Goal: Information Seeking & Learning: Check status

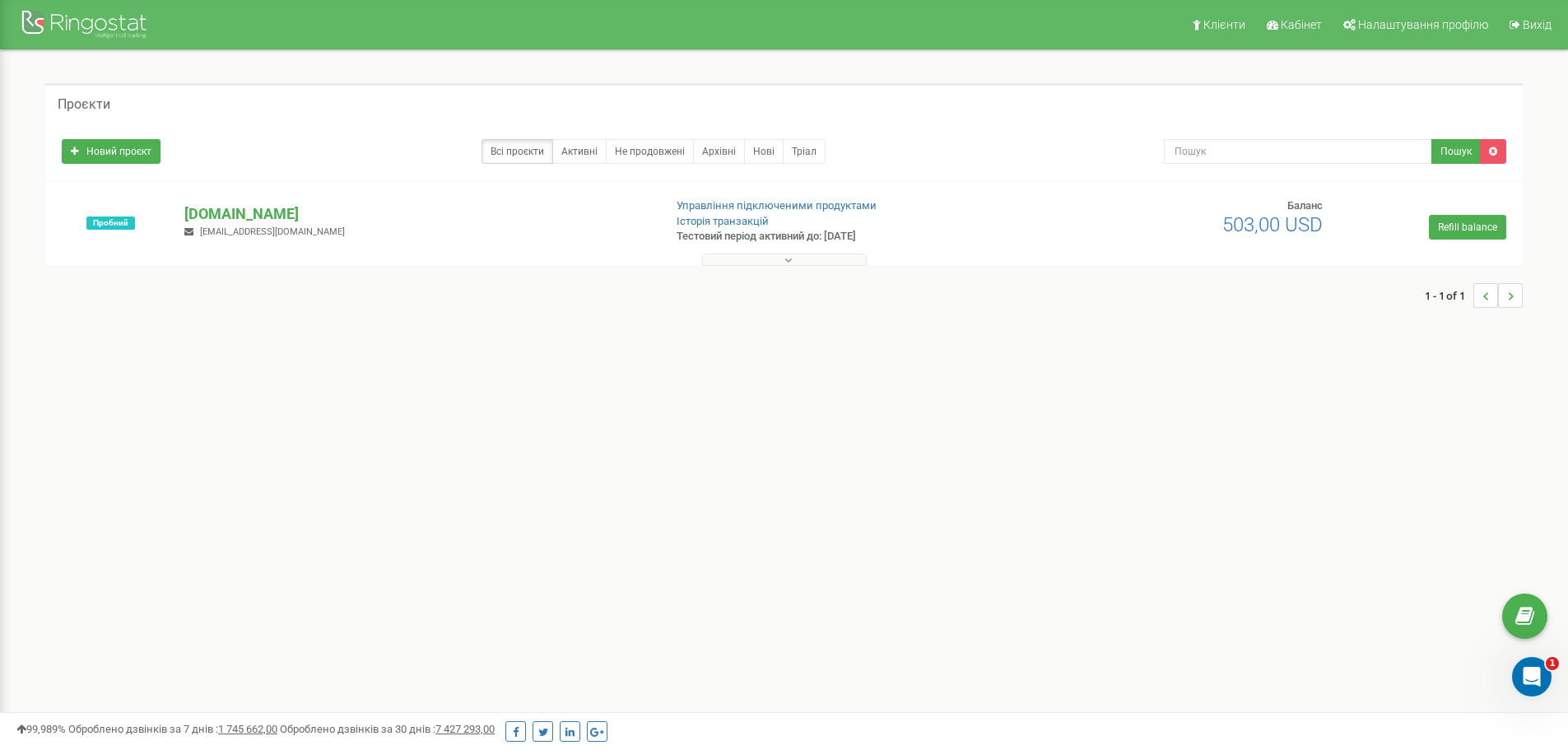
click at [800, 260] on button at bounding box center [784, 259] width 164 height 12
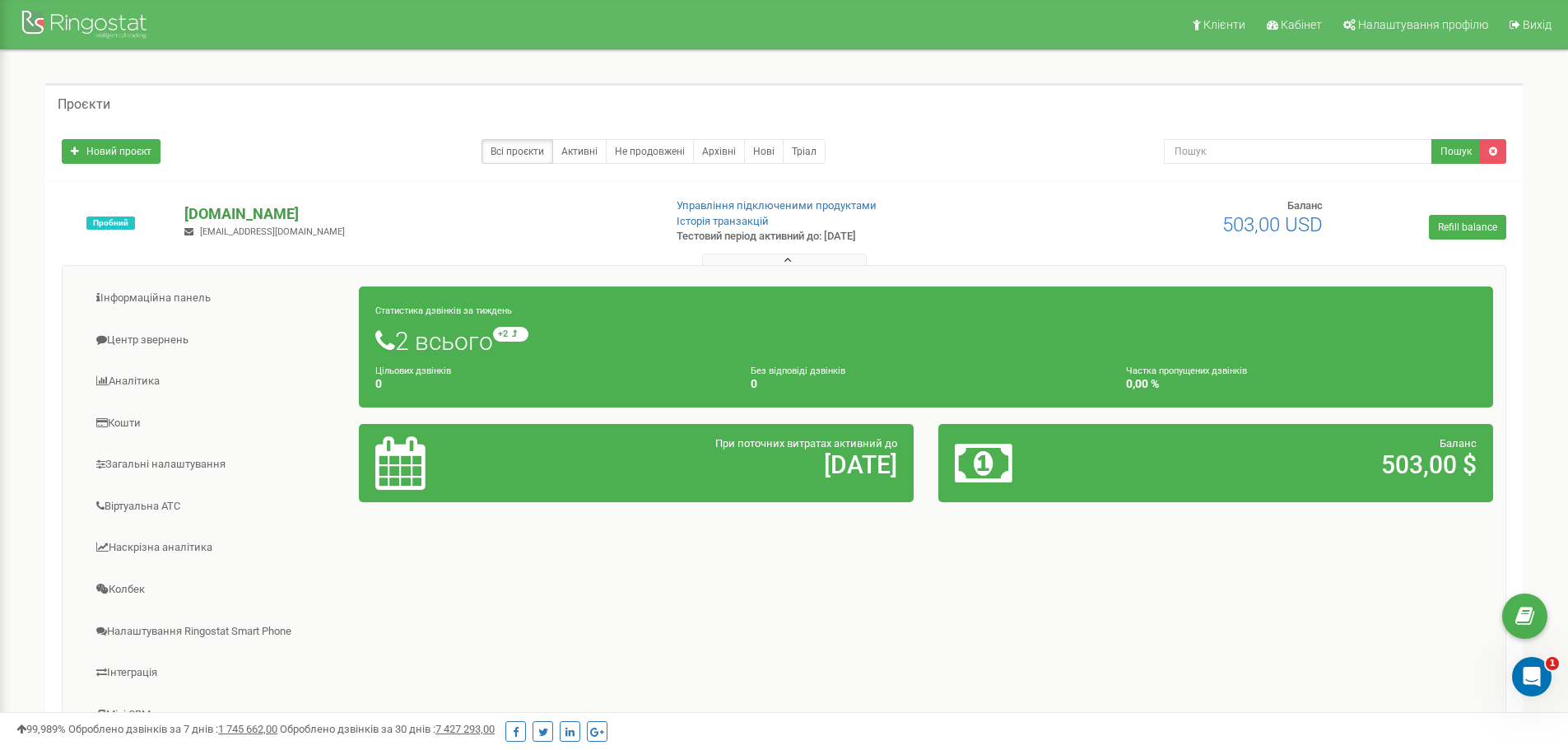
click at [242, 207] on p "[DOMAIN_NAME]" at bounding box center [416, 213] width 465 height 22
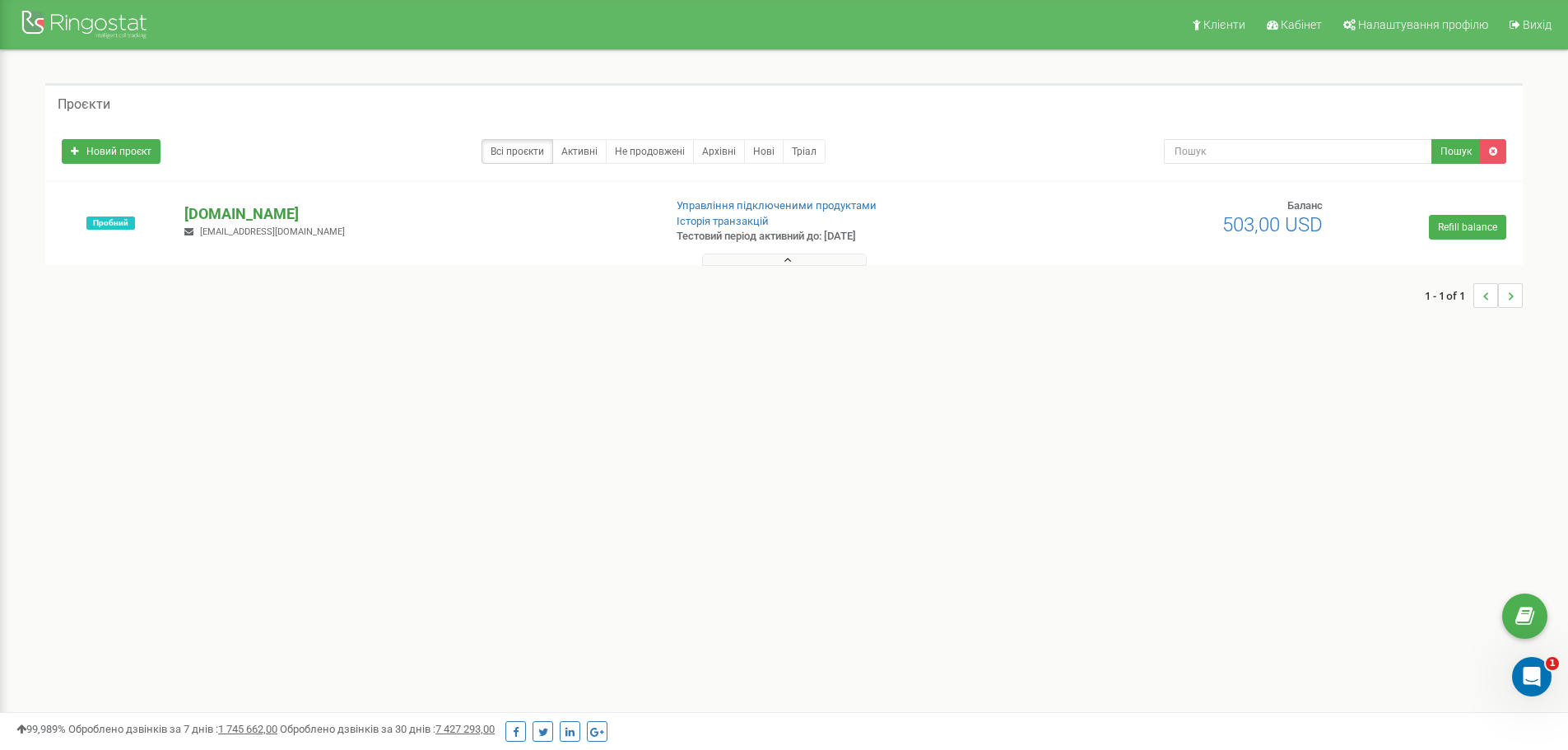
click at [242, 207] on p "[DOMAIN_NAME]" at bounding box center [416, 213] width 465 height 22
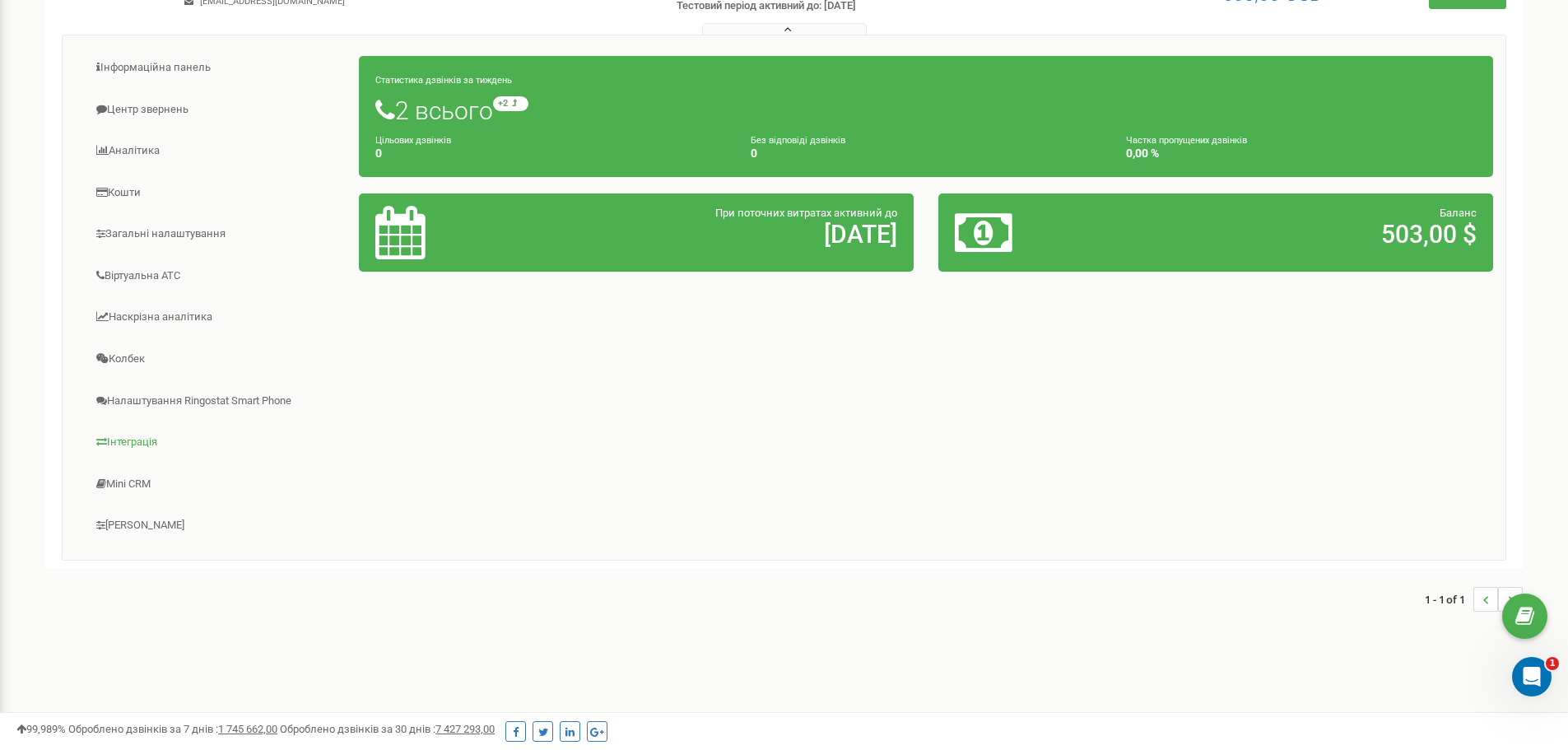
scroll to position [238, 0]
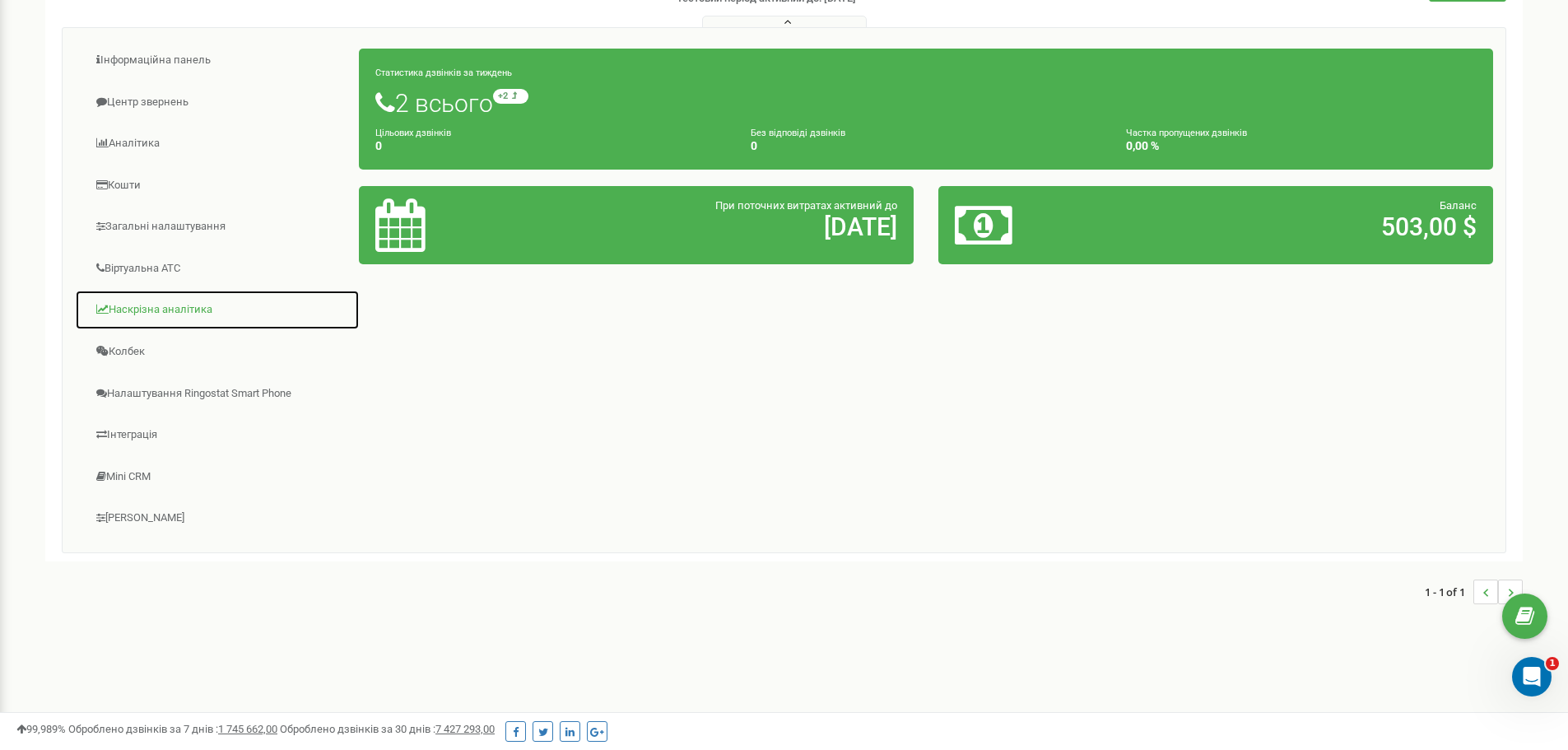
click at [168, 309] on link "Наскрізна аналітика" at bounding box center [217, 309] width 285 height 41
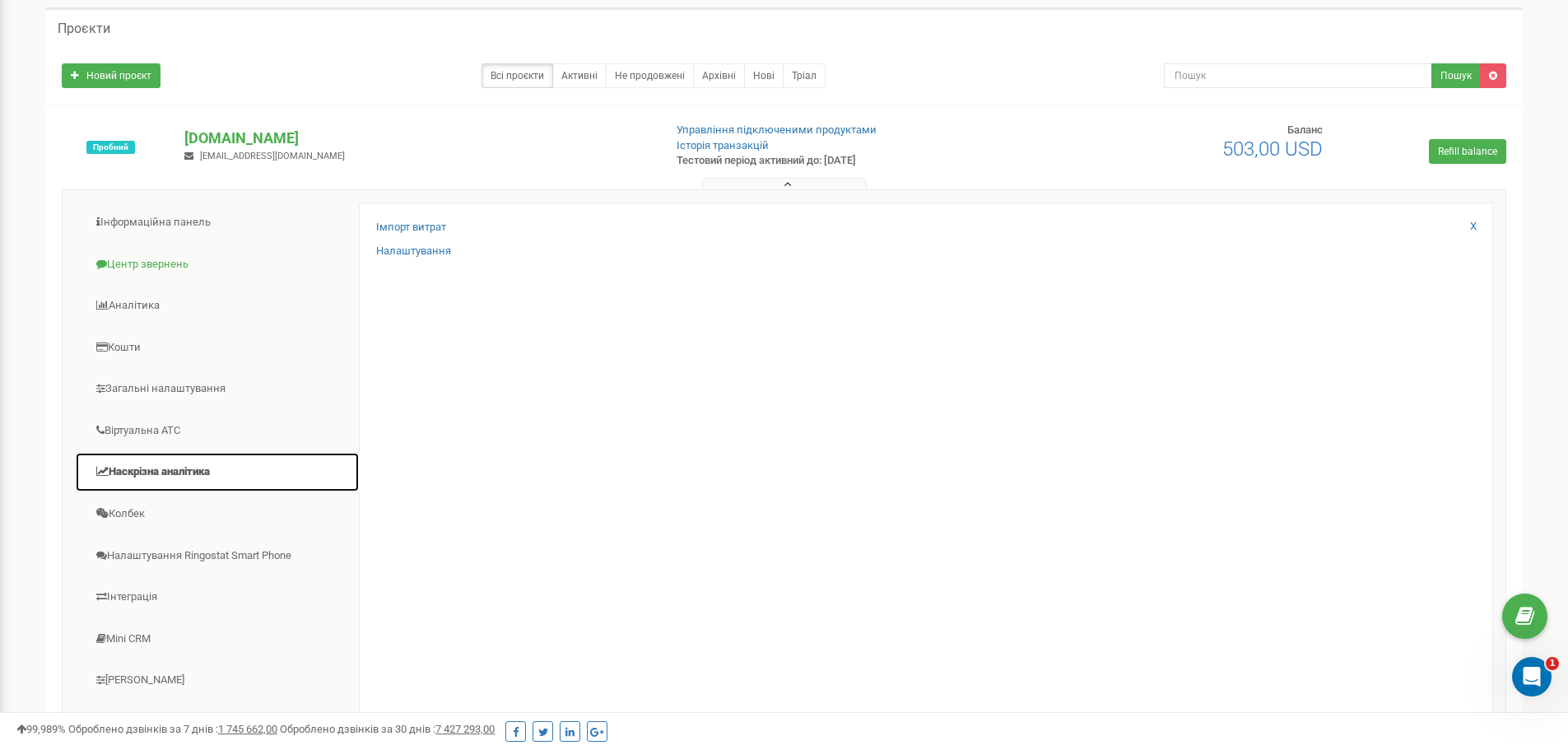
scroll to position [75, 0]
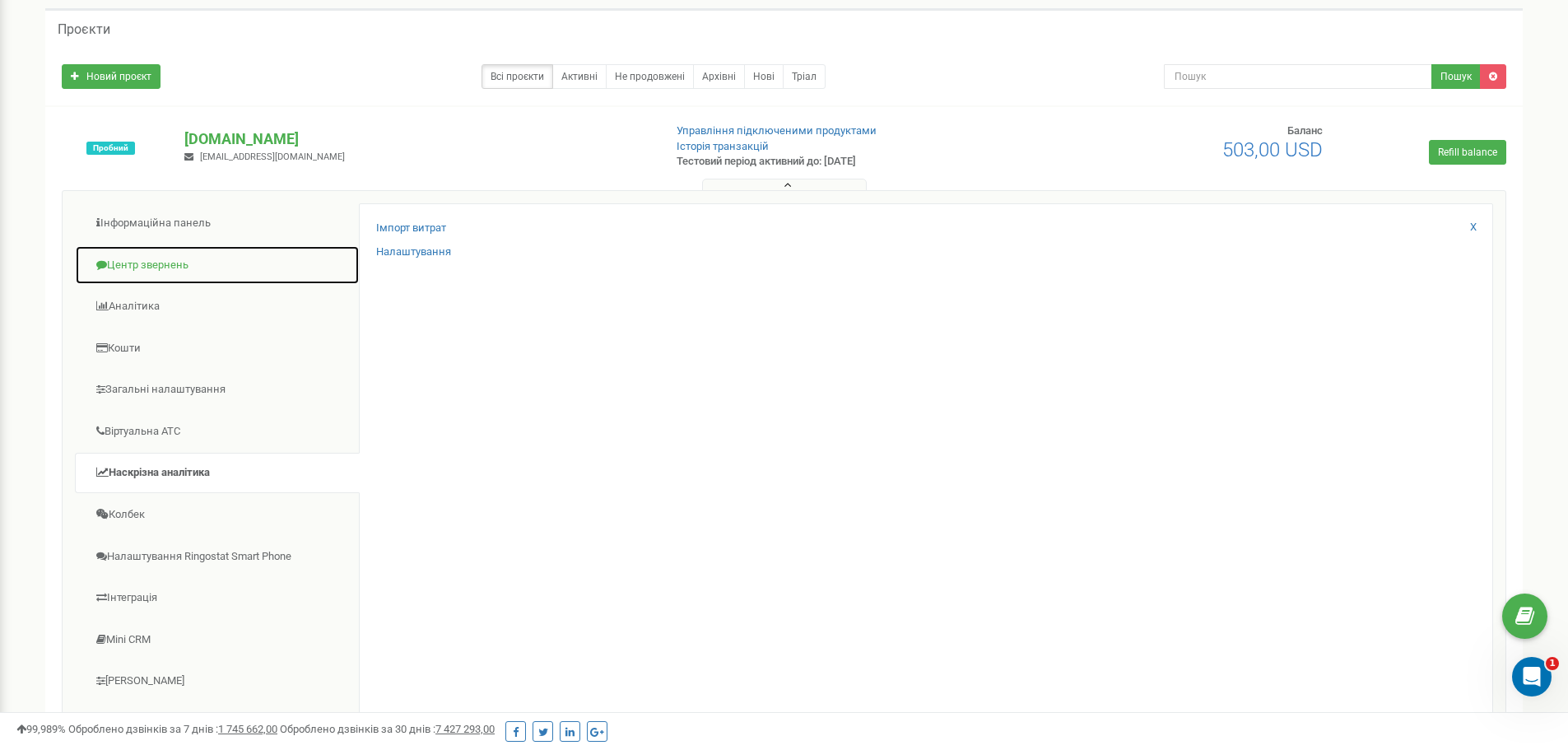
click at [188, 271] on link "Центр звернень" at bounding box center [217, 265] width 285 height 41
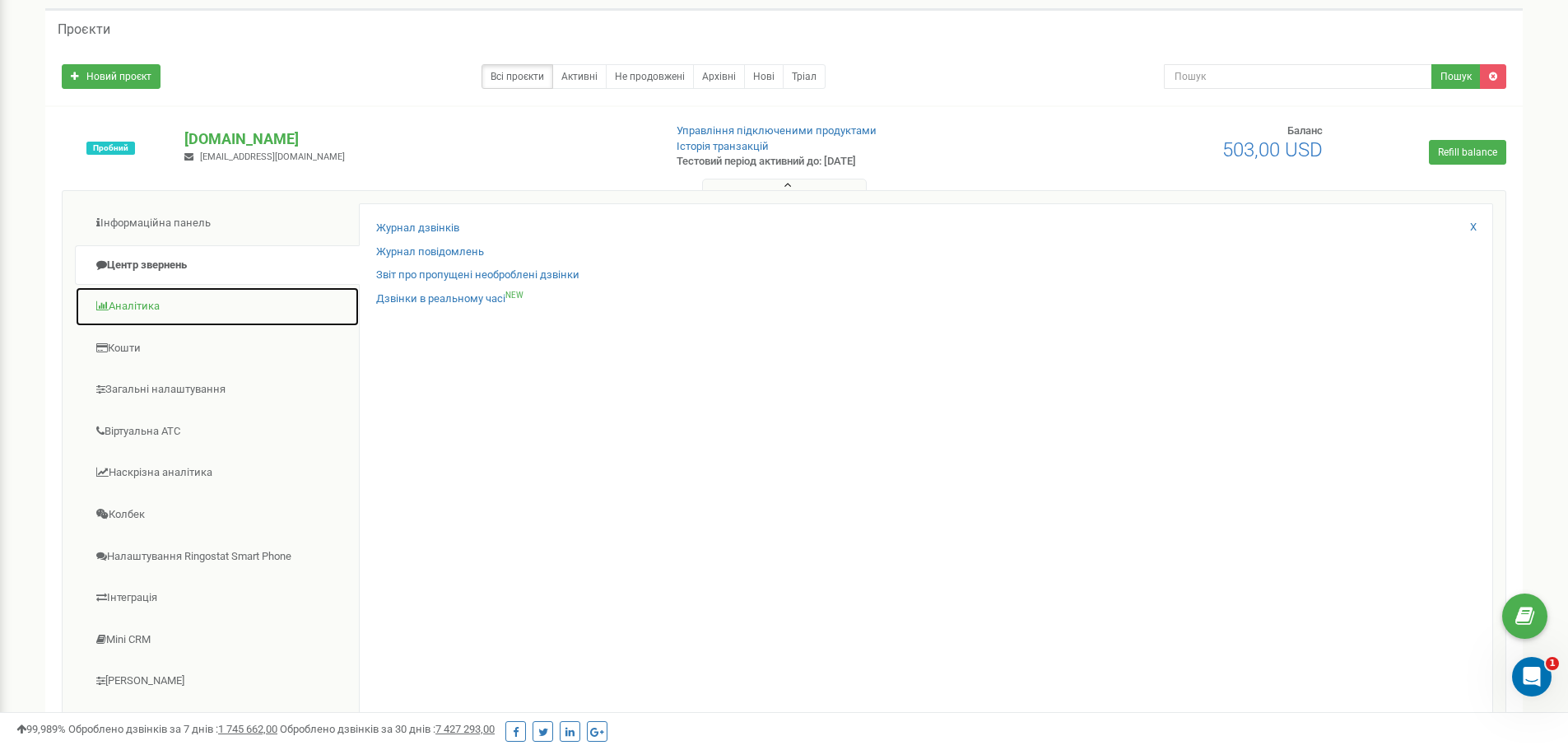
click at [144, 310] on link "Аналiтика" at bounding box center [217, 307] width 285 height 41
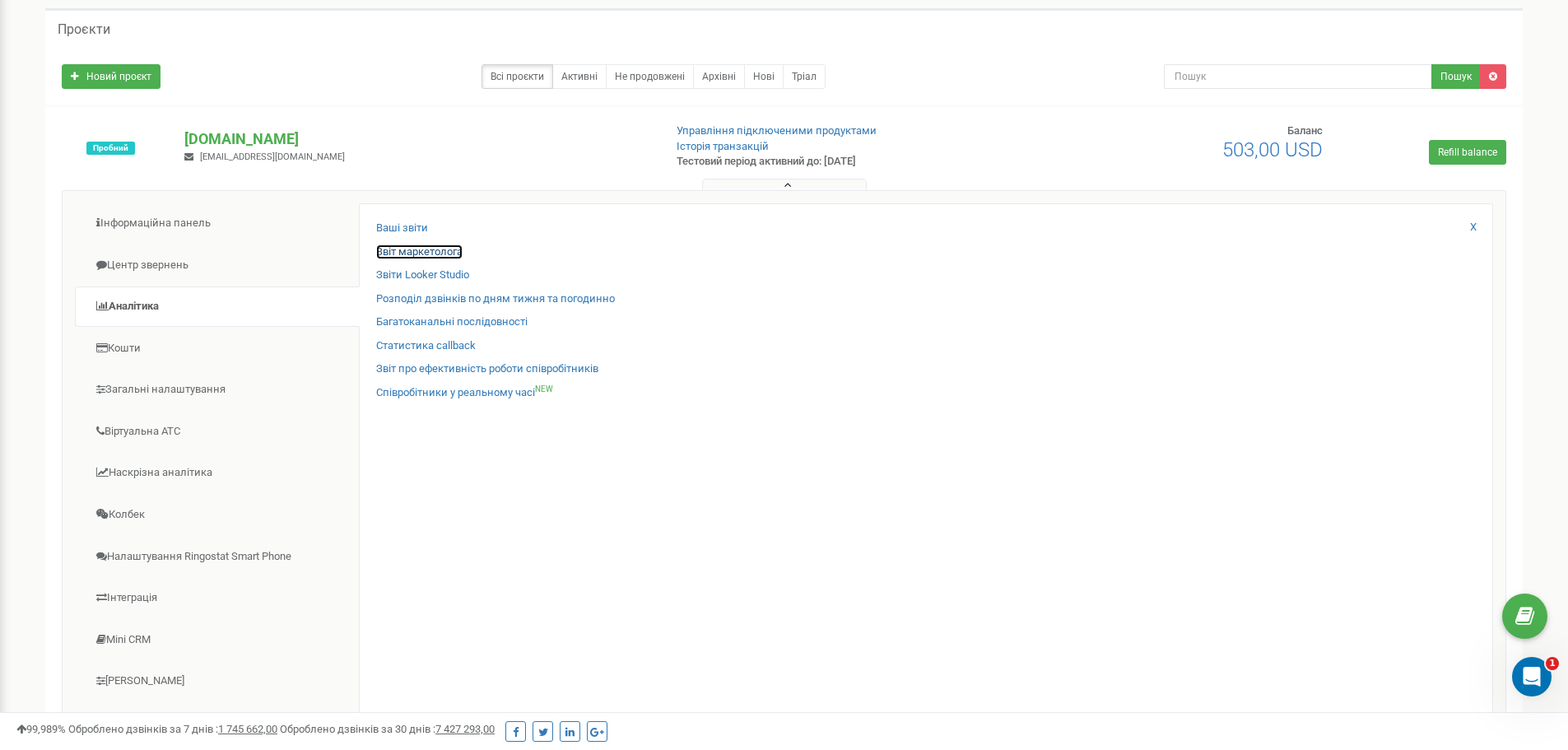
click at [399, 247] on link "Звіт маркетолога" at bounding box center [420, 252] width 87 height 16
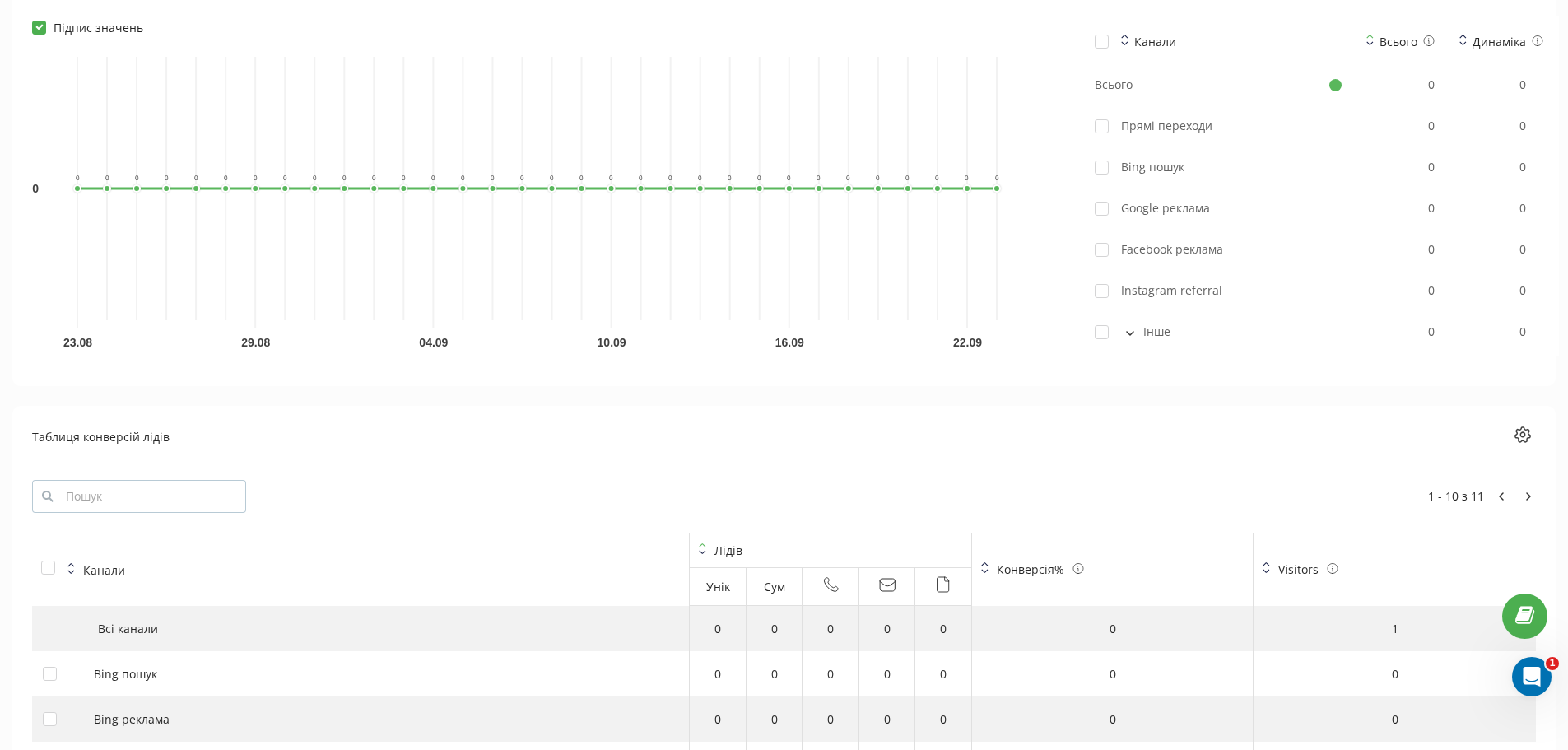
scroll to position [1068, 0]
click at [1131, 339] on button at bounding box center [1129, 331] width 18 height 15
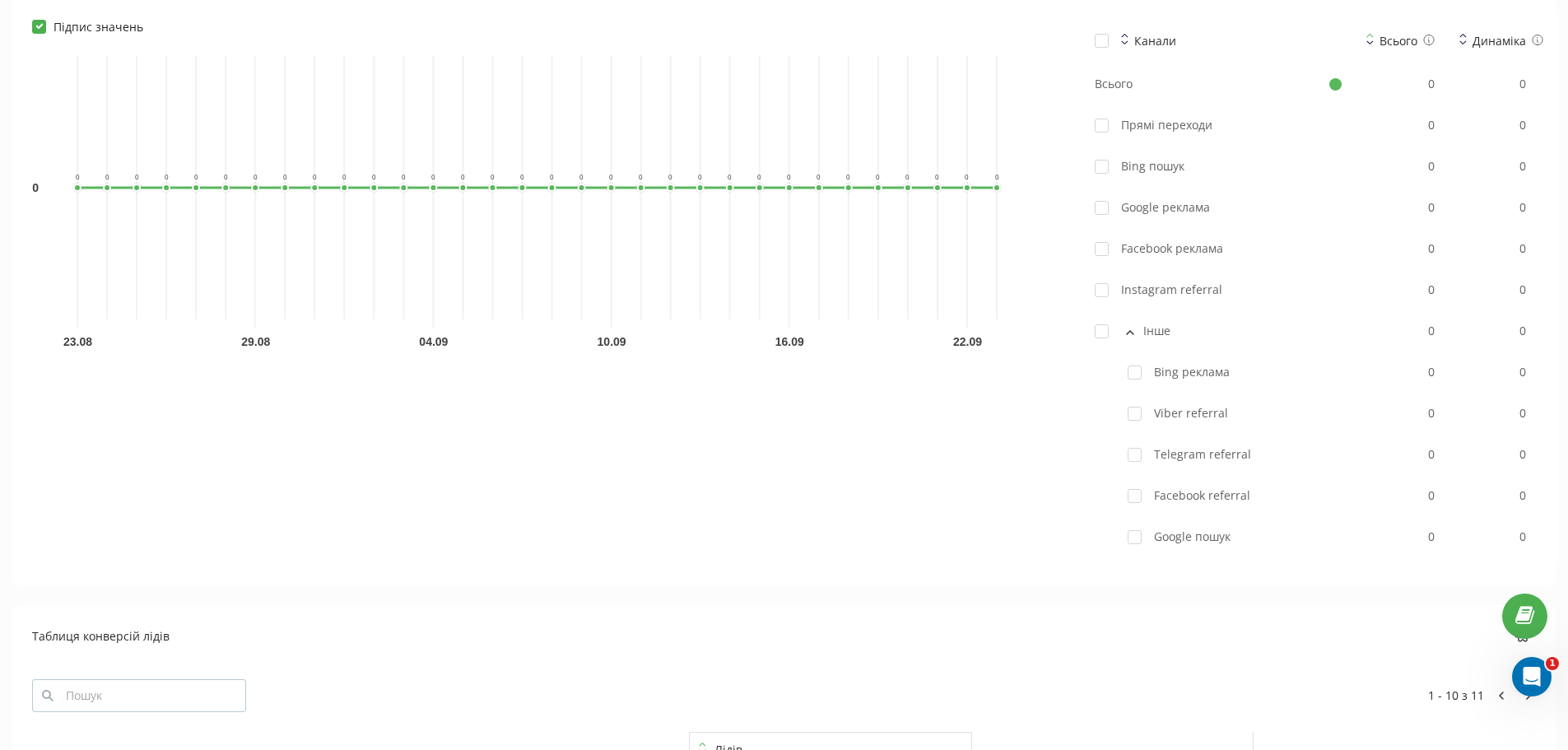
click at [1131, 334] on icon at bounding box center [1129, 332] width 8 height 5
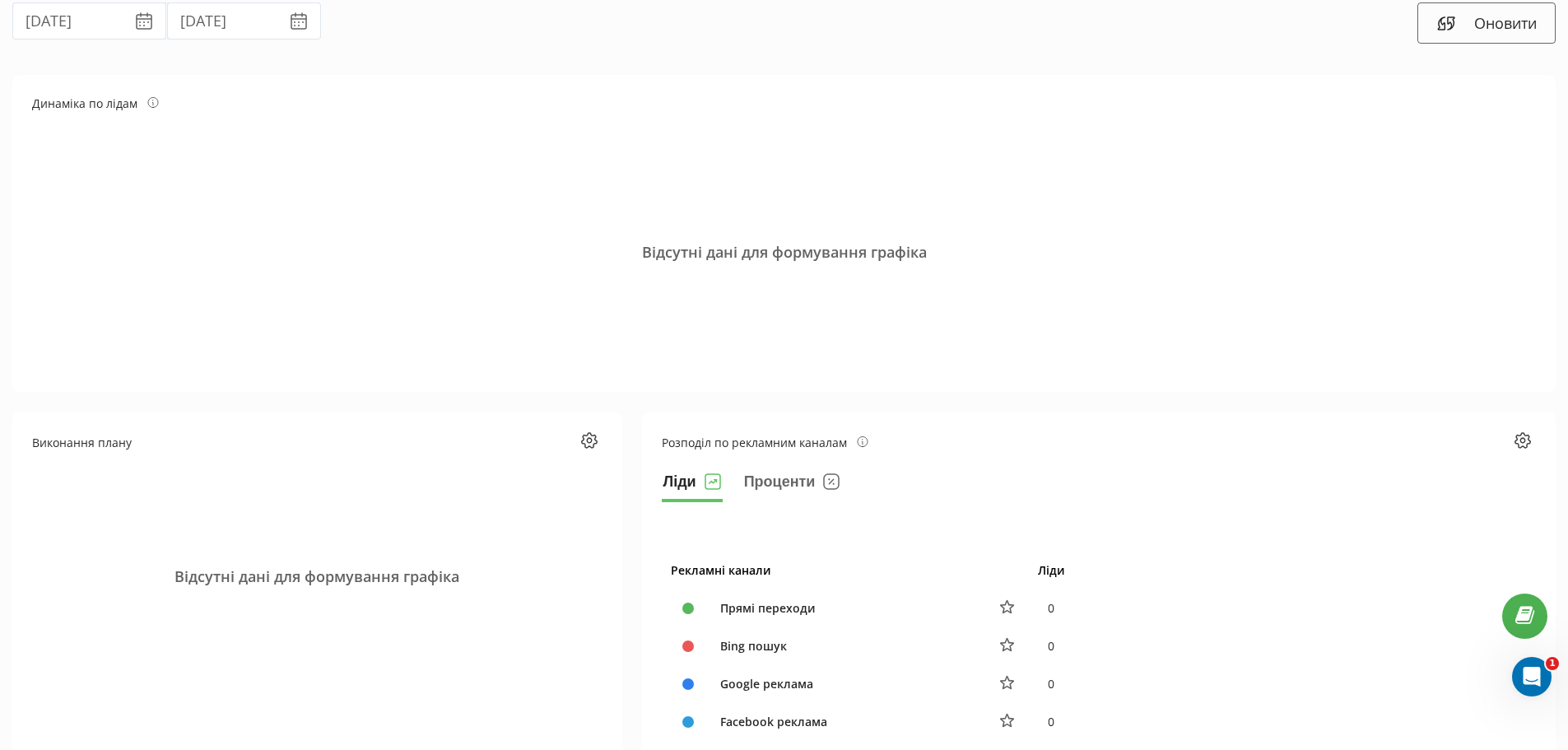
scroll to position [0, 0]
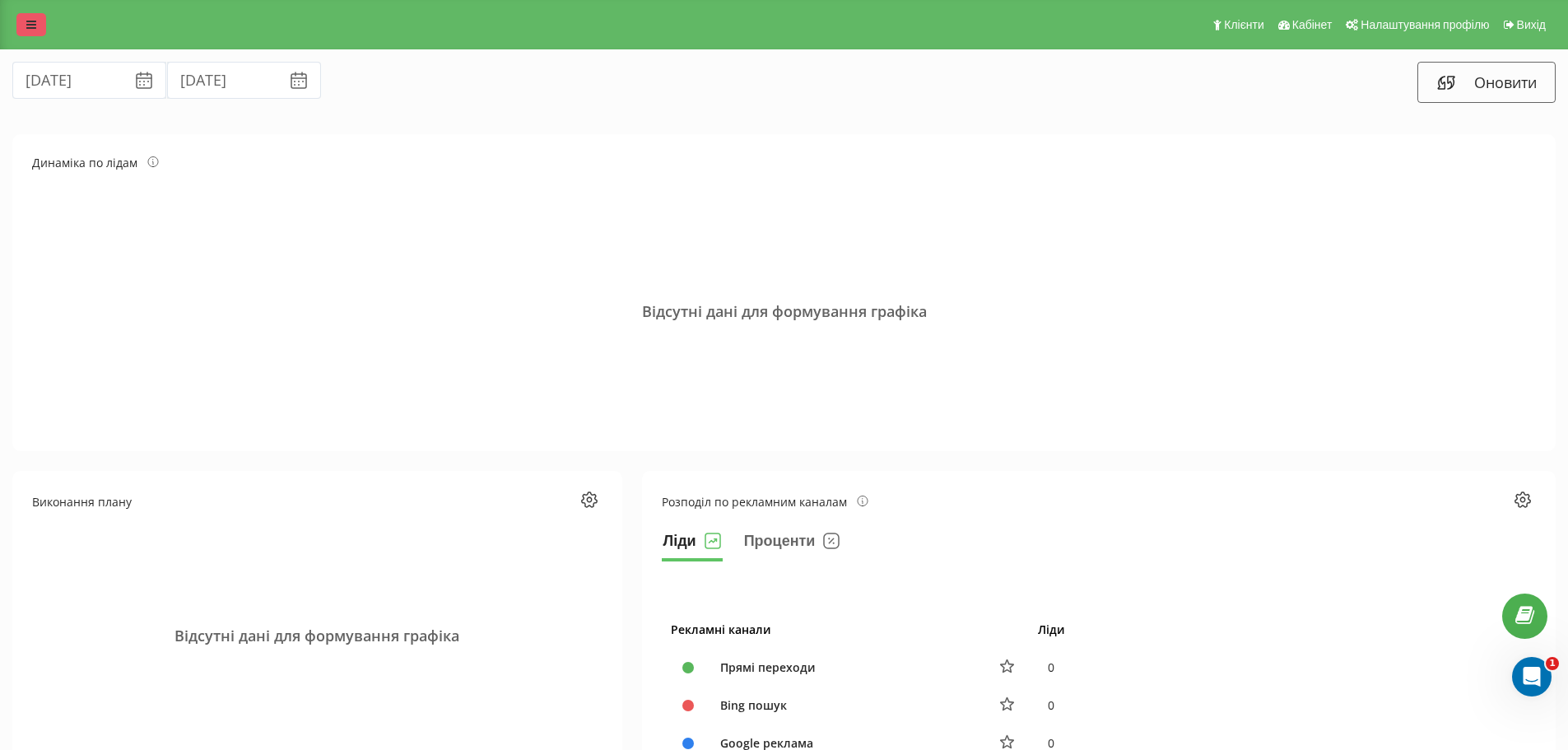
click at [34, 32] on link at bounding box center [30, 25] width 29 height 23
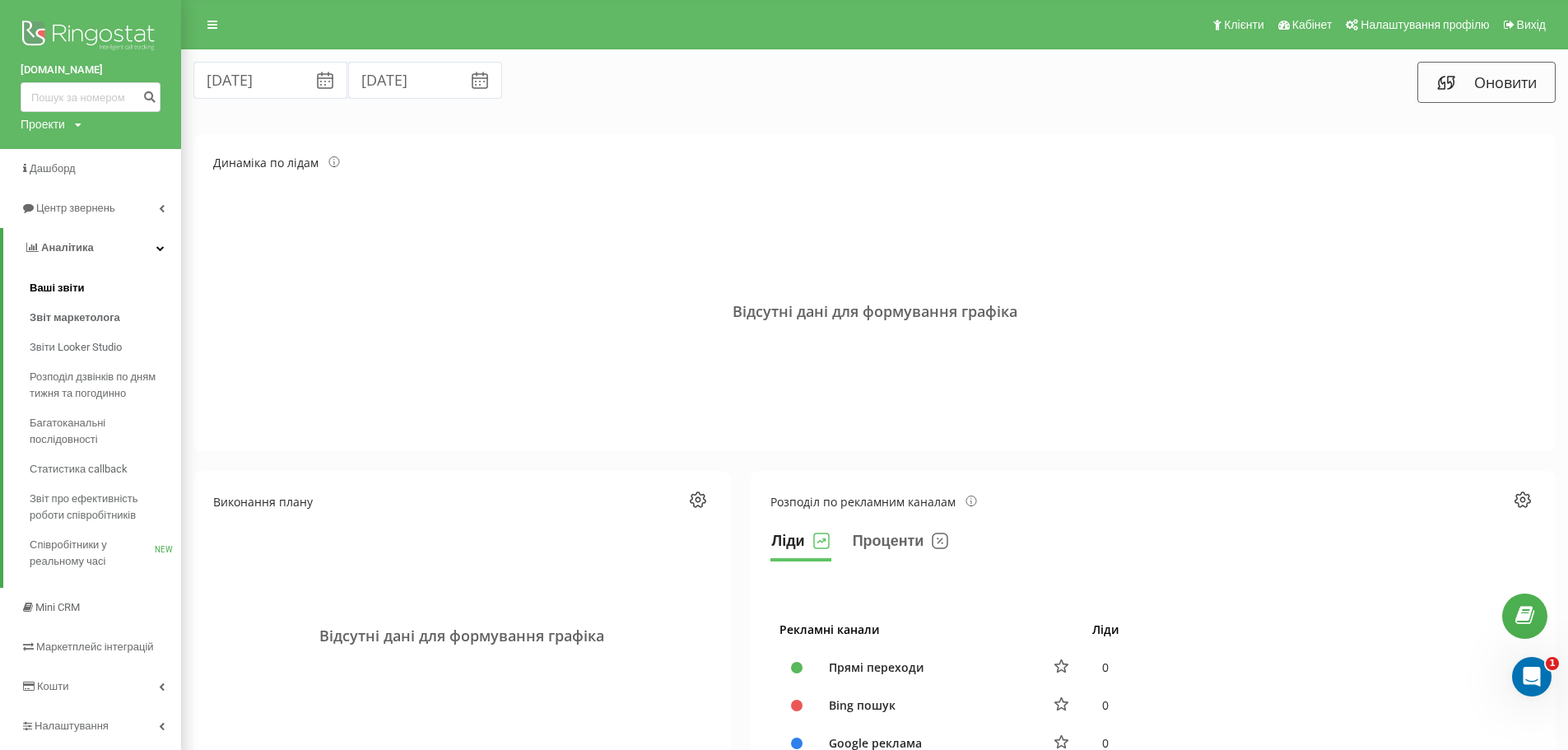
click at [72, 293] on span "Ваші звіти" at bounding box center [57, 288] width 55 height 16
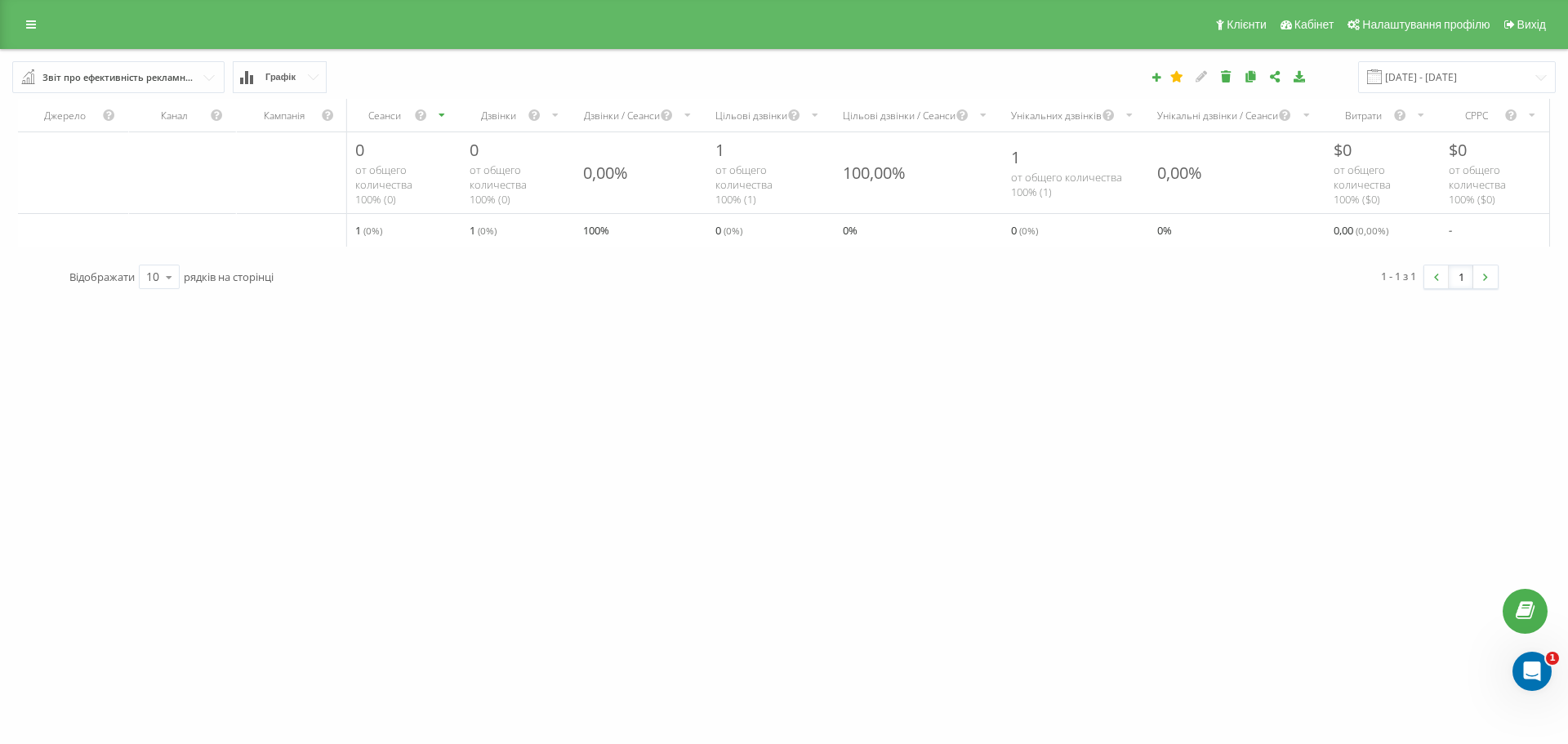
click at [302, 76] on button "Графік" at bounding box center [280, 77] width 94 height 32
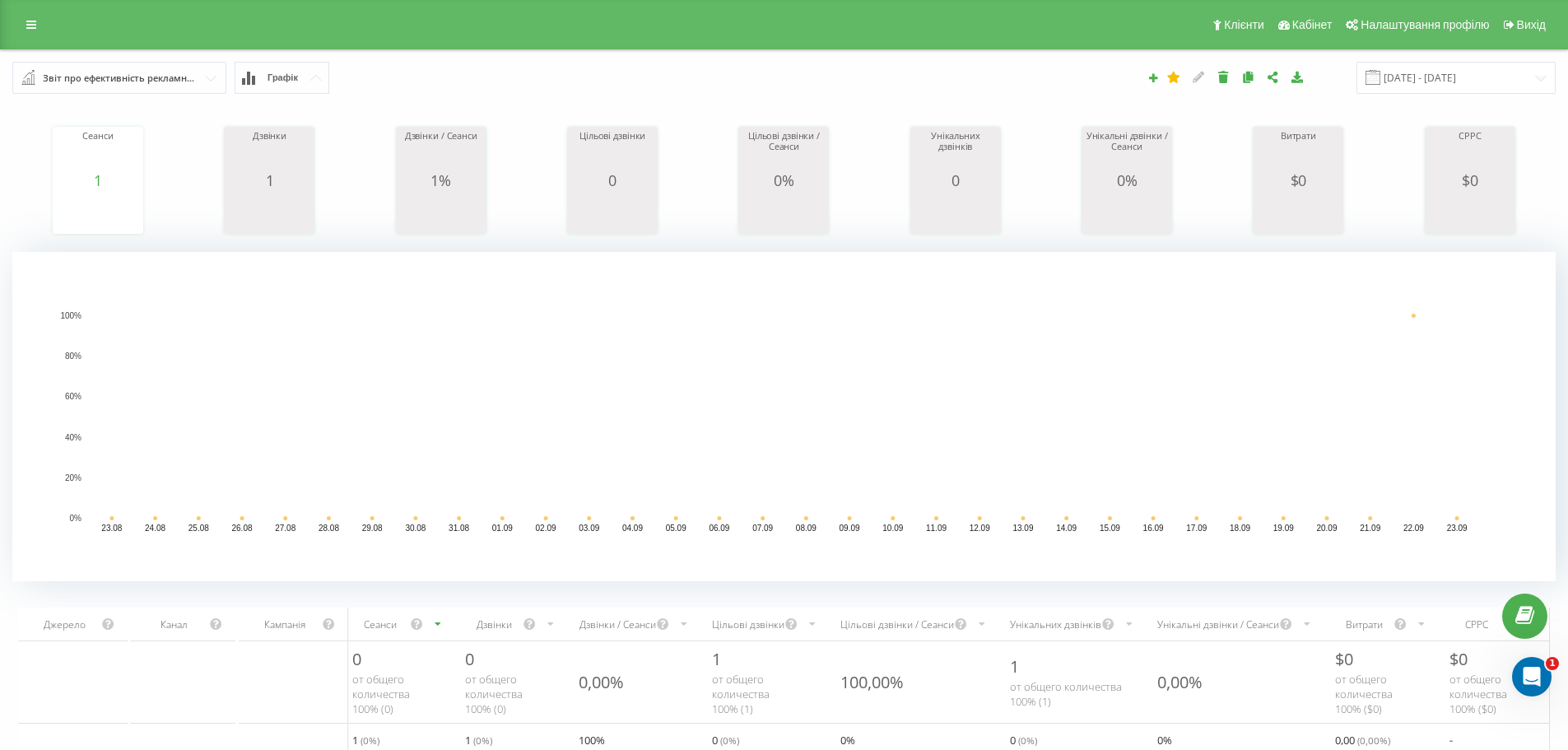
click at [313, 74] on button "Графік" at bounding box center [282, 77] width 94 height 32
